Goal: Task Accomplishment & Management: Use online tool/utility

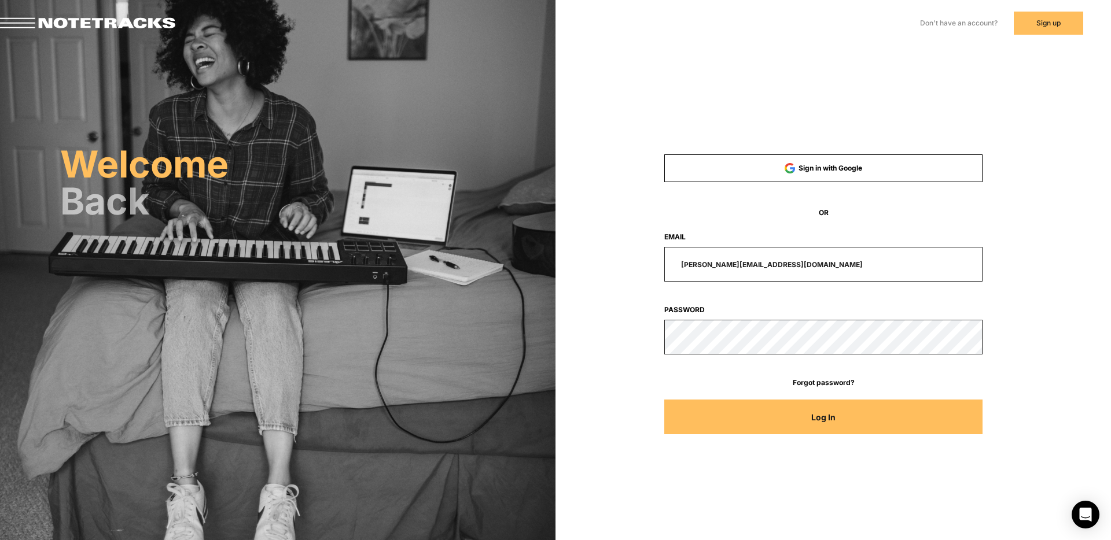
drag, startPoint x: 780, startPoint y: 261, endPoint x: 574, endPoint y: 259, distance: 205.4
click at [591, 266] on div "Sign in with Google OR Email [PERSON_NAME][EMAIL_ADDRESS][DOMAIN_NAME] Password…" at bounding box center [832, 163] width 555 height 326
type input "[EMAIL_ADDRESS][DOMAIN_NAME]"
click at [664, 400] on button "Log In" at bounding box center [823, 417] width 319 height 35
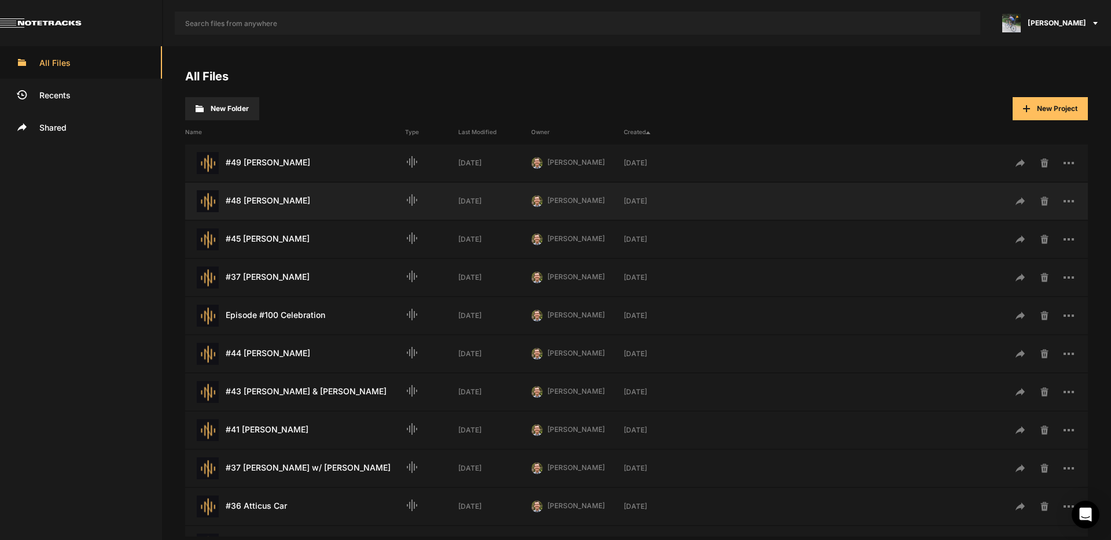
click at [268, 200] on div "#48 [PERSON_NAME] Last Modified: [DATE]" at bounding box center [295, 201] width 220 height 22
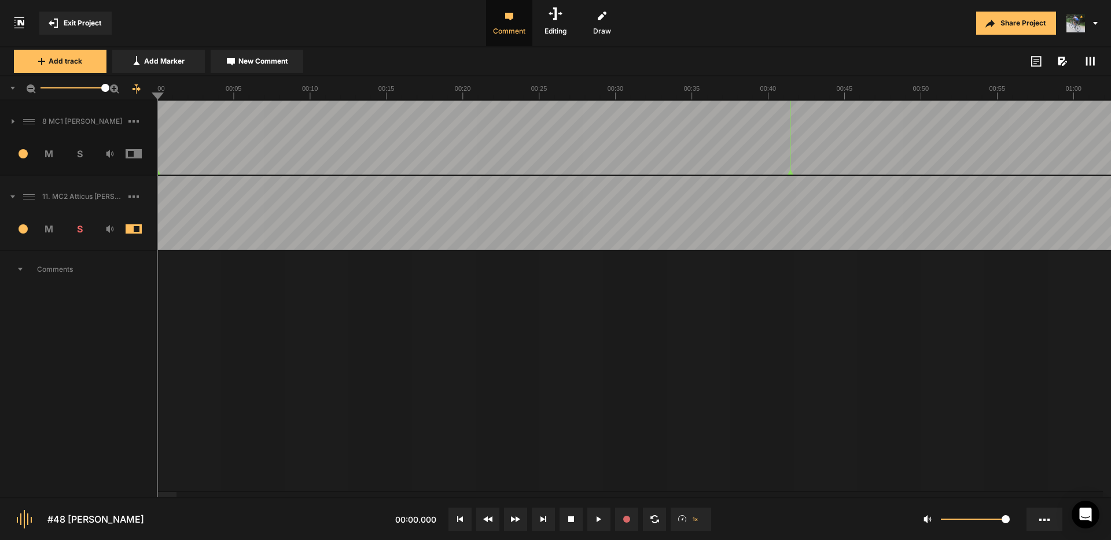
click at [1089, 61] on icon at bounding box center [1089, 61] width 9 height 9
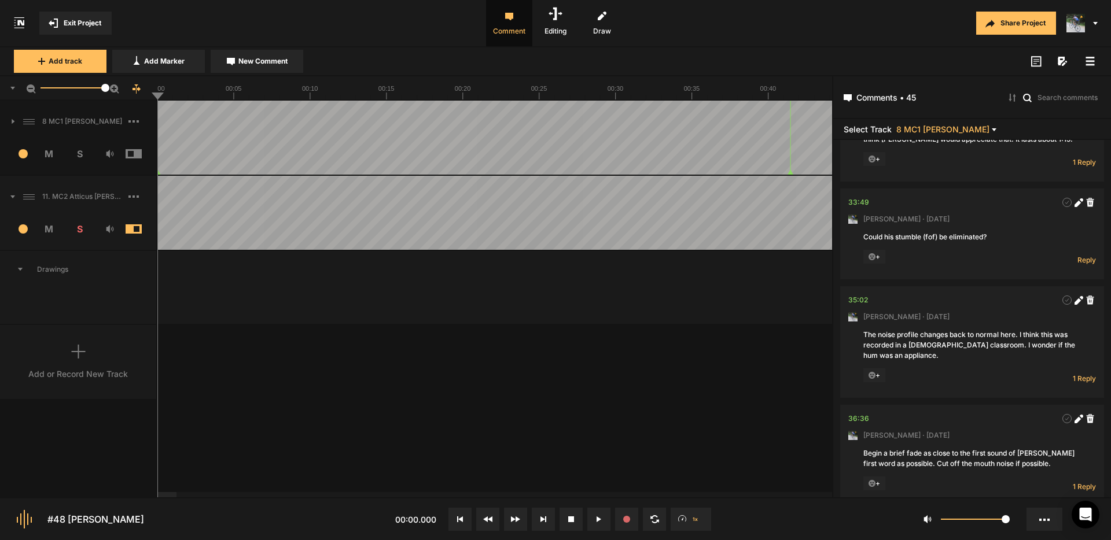
scroll to position [4085, 0]
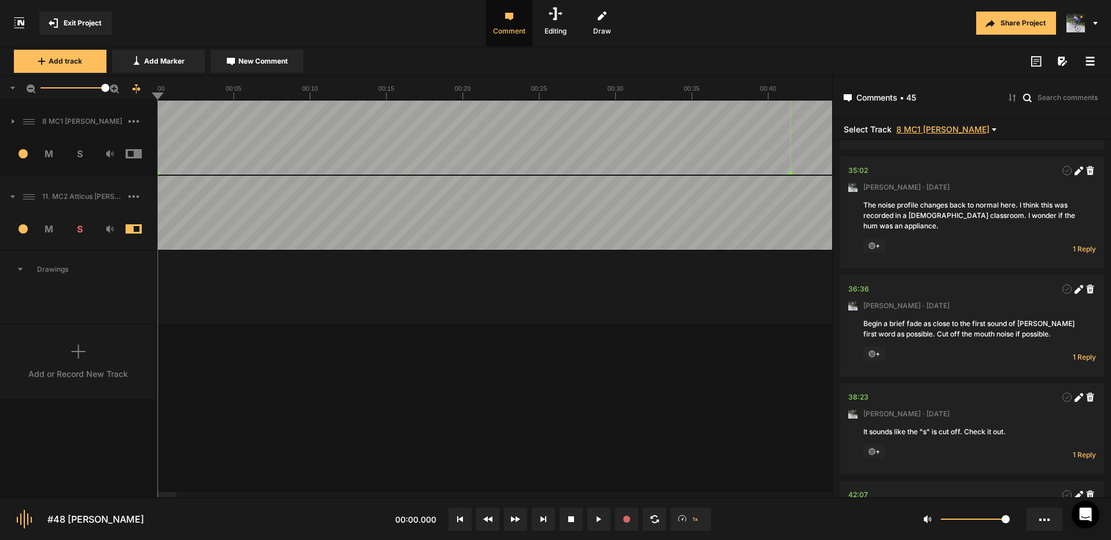
click at [960, 126] on span "8 MC1 [PERSON_NAME]" at bounding box center [942, 129] width 93 height 9
click at [938, 159] on span "11. MC2 Atticus [PERSON_NAME] Hard Lock Copy 01_1" at bounding box center [967, 159] width 125 height 12
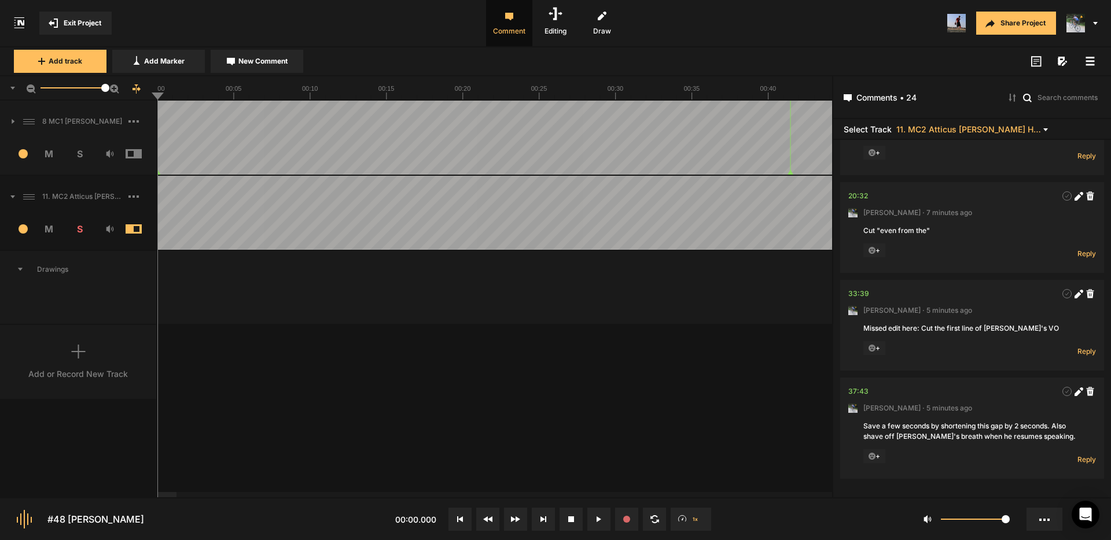
click at [82, 25] on span "Exit Project" at bounding box center [83, 23] width 38 height 10
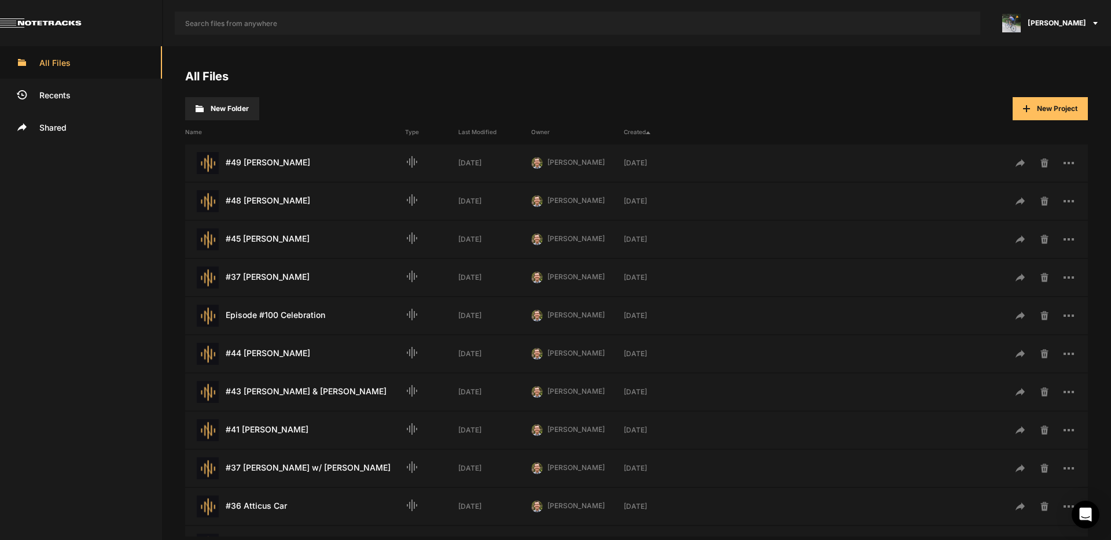
click at [1082, 23] on span "[PERSON_NAME]" at bounding box center [1056, 23] width 58 height 10
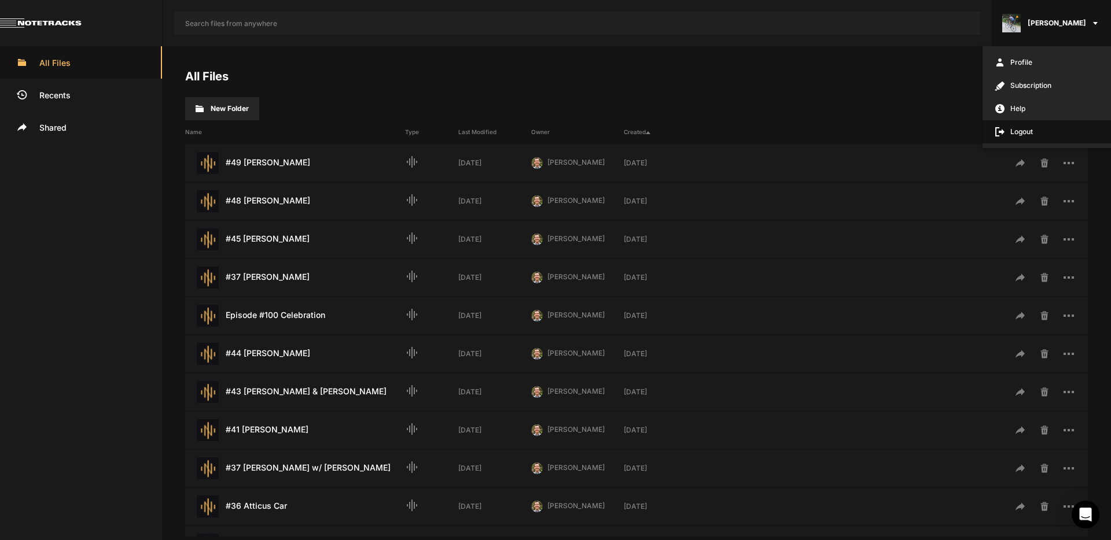
click at [1026, 132] on span "Logout" at bounding box center [1046, 131] width 128 height 23
